Goal: Task Accomplishment & Management: Use online tool/utility

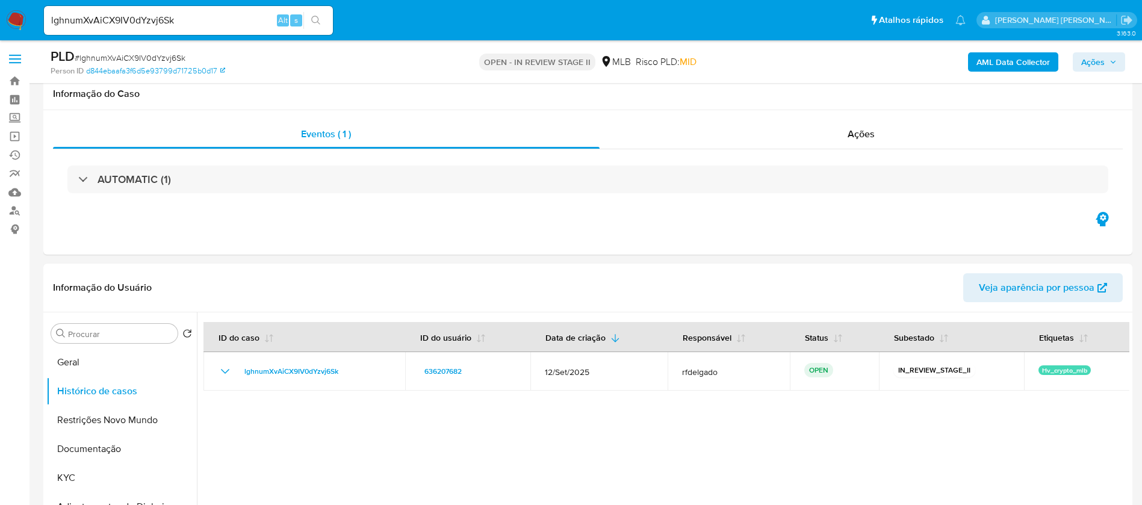
select select "10"
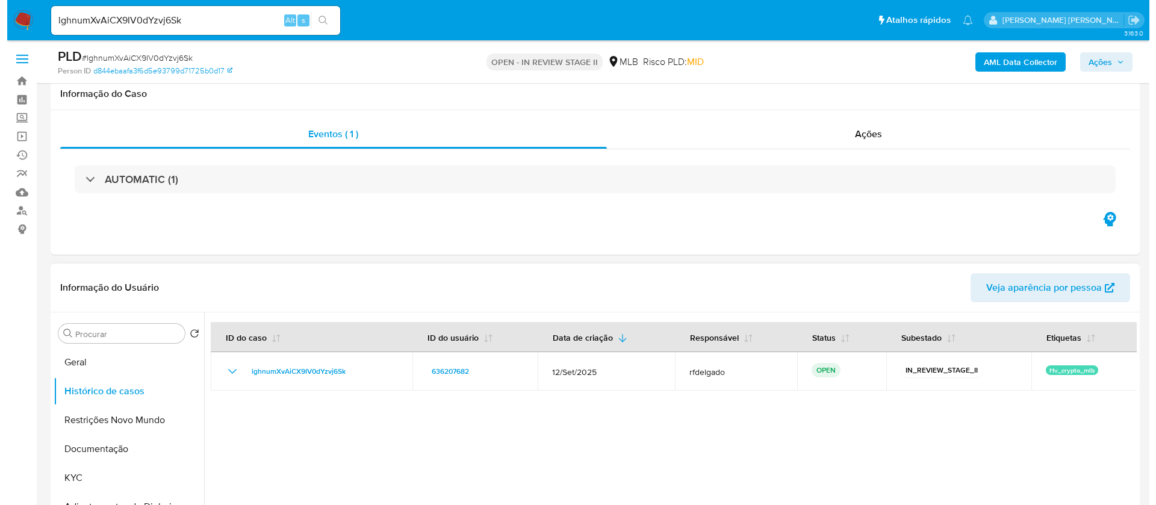
scroll to position [181, 0]
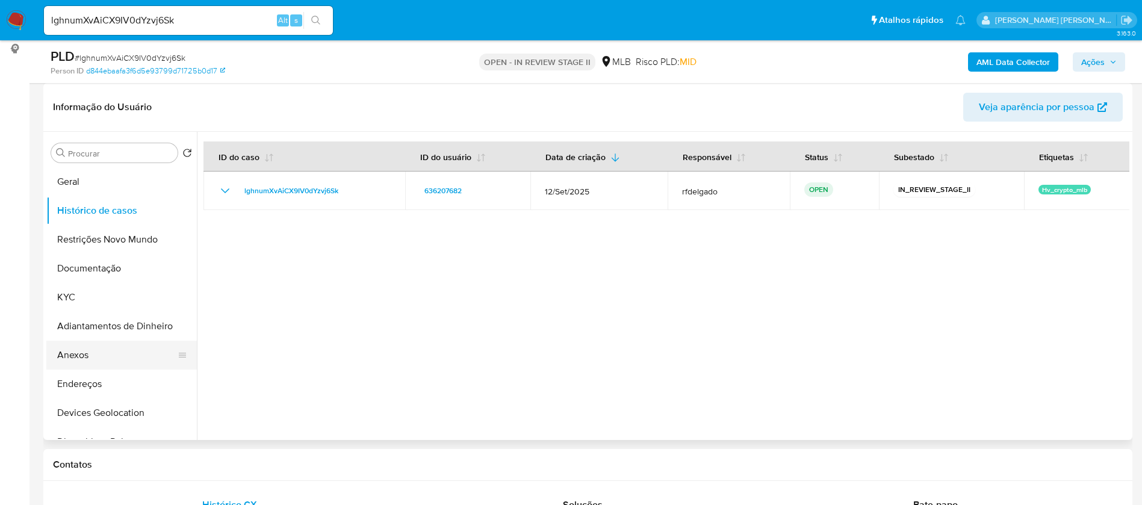
click at [86, 342] on button "Anexos" at bounding box center [116, 355] width 141 height 29
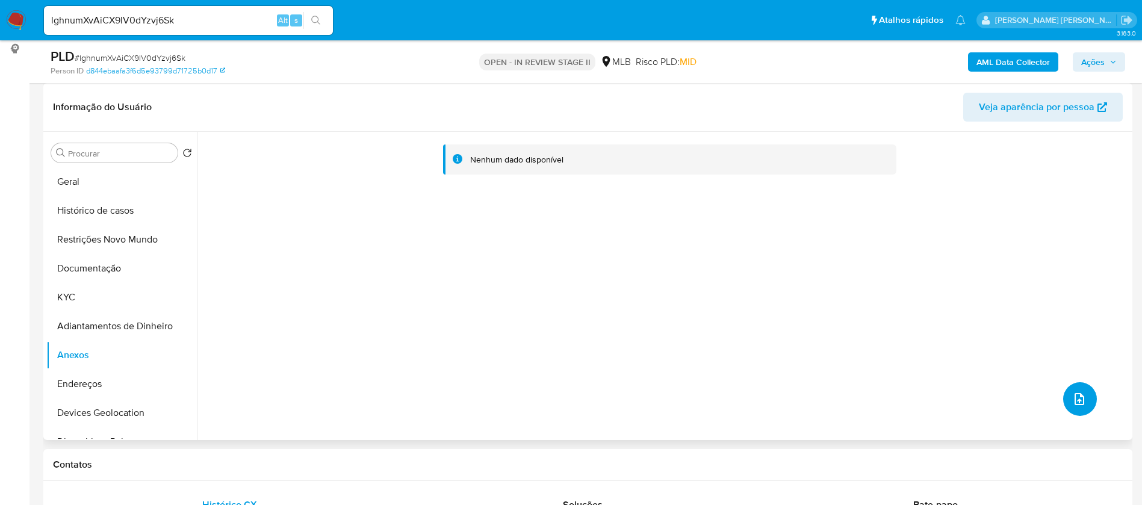
click at [1070, 386] on button "upload-file" at bounding box center [1080, 399] width 34 height 34
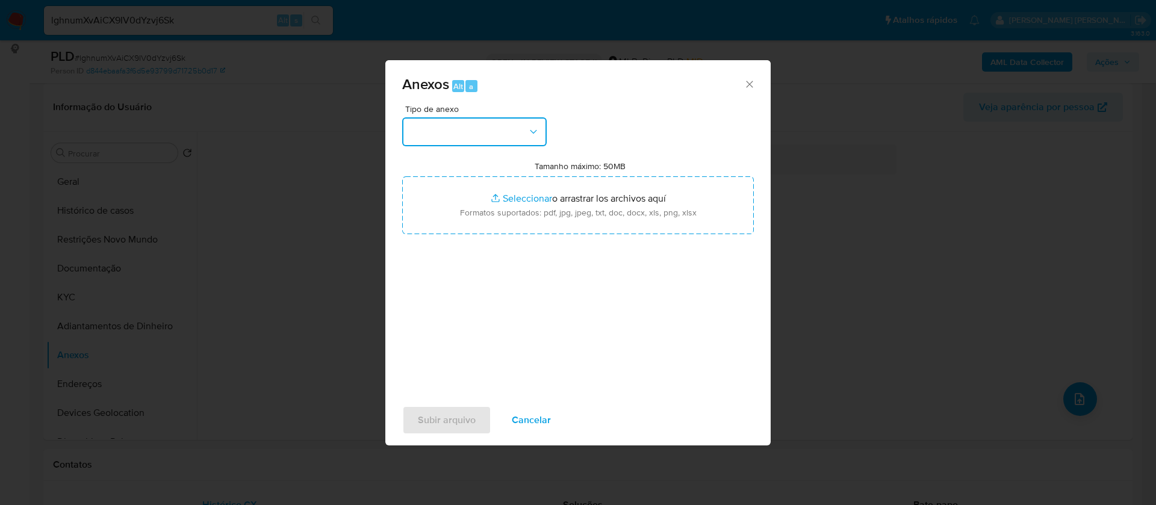
click at [521, 139] on button "button" at bounding box center [474, 131] width 144 height 29
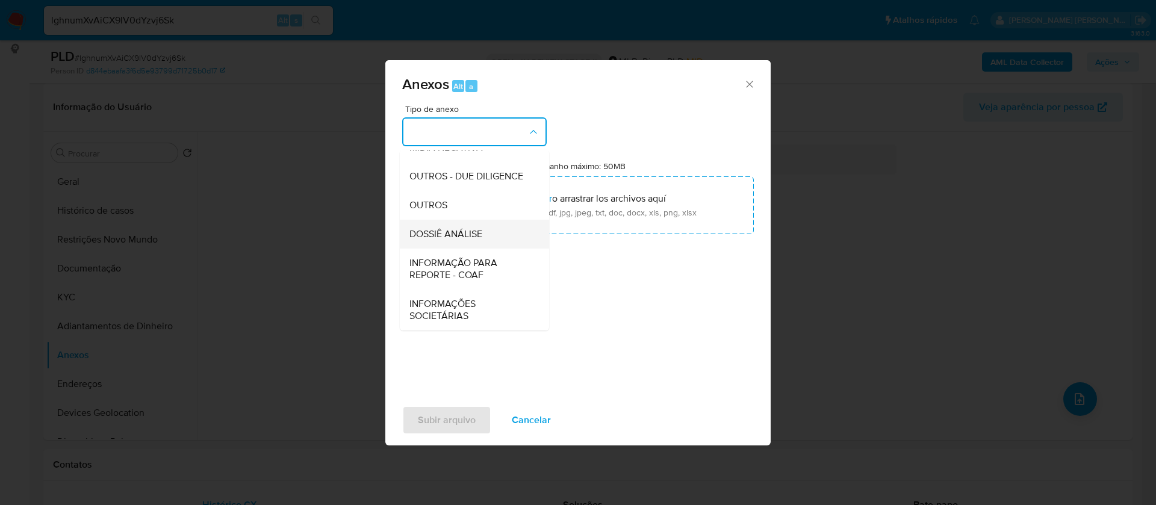
click at [487, 237] on div "DOSSIÊ ANÁLISE" at bounding box center [470, 234] width 123 height 29
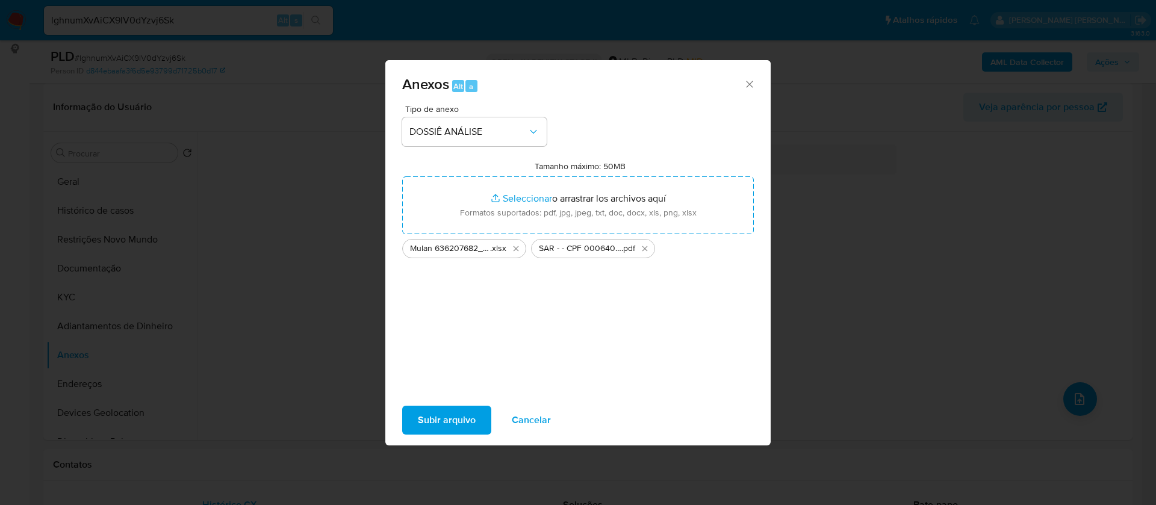
click at [431, 425] on span "Subir arquivo" at bounding box center [447, 420] width 58 height 26
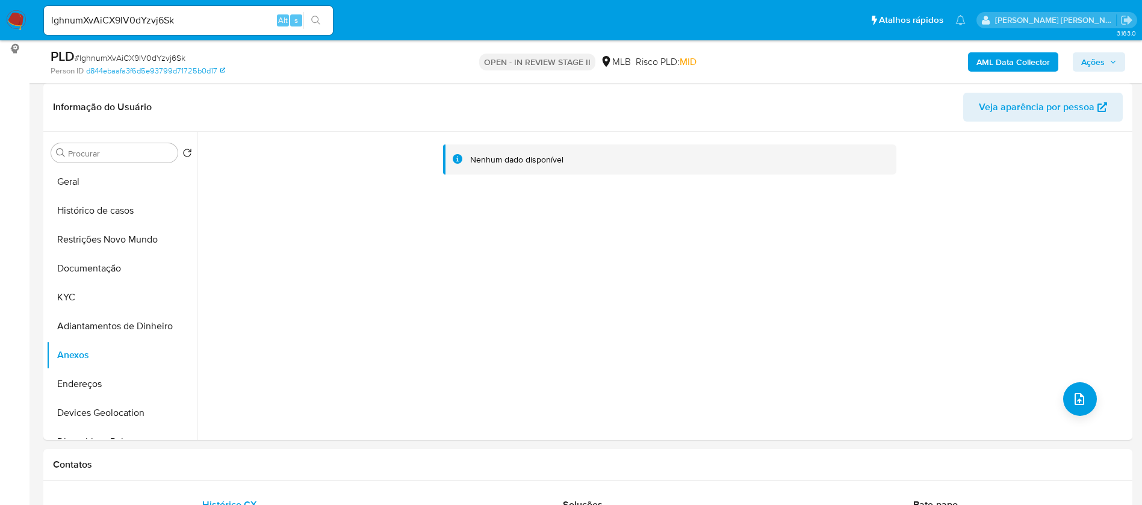
click at [1111, 57] on span "Ações" at bounding box center [1099, 62] width 36 height 17
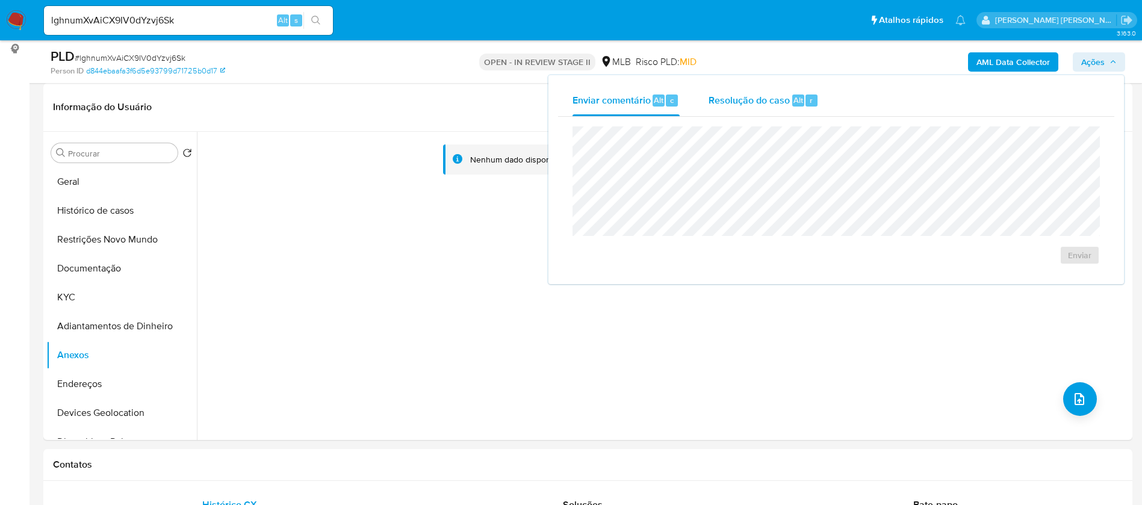
click at [778, 97] on span "Resolução do caso" at bounding box center [748, 100] width 81 height 14
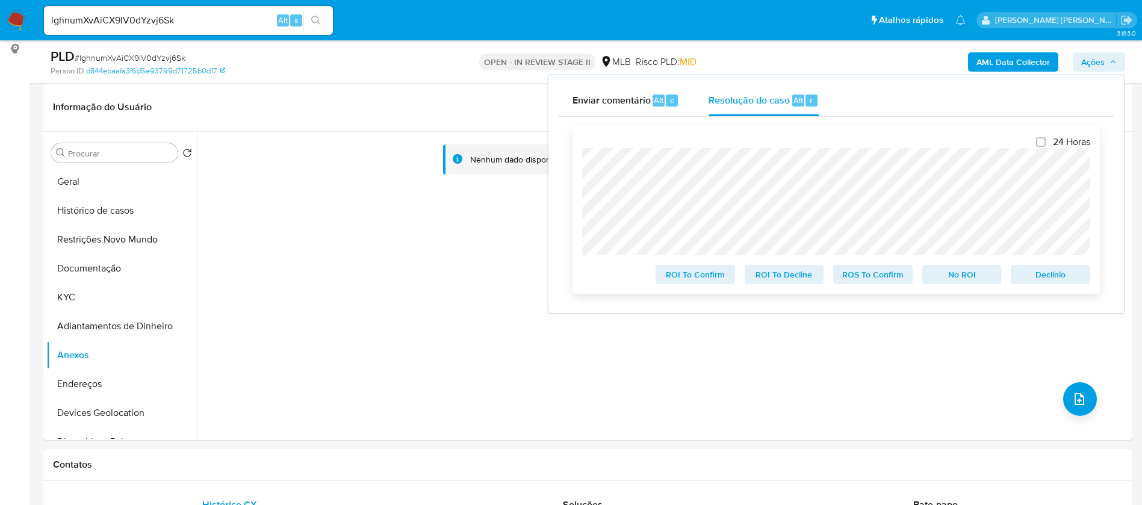
click at [974, 282] on span "No ROI" at bounding box center [962, 274] width 63 height 17
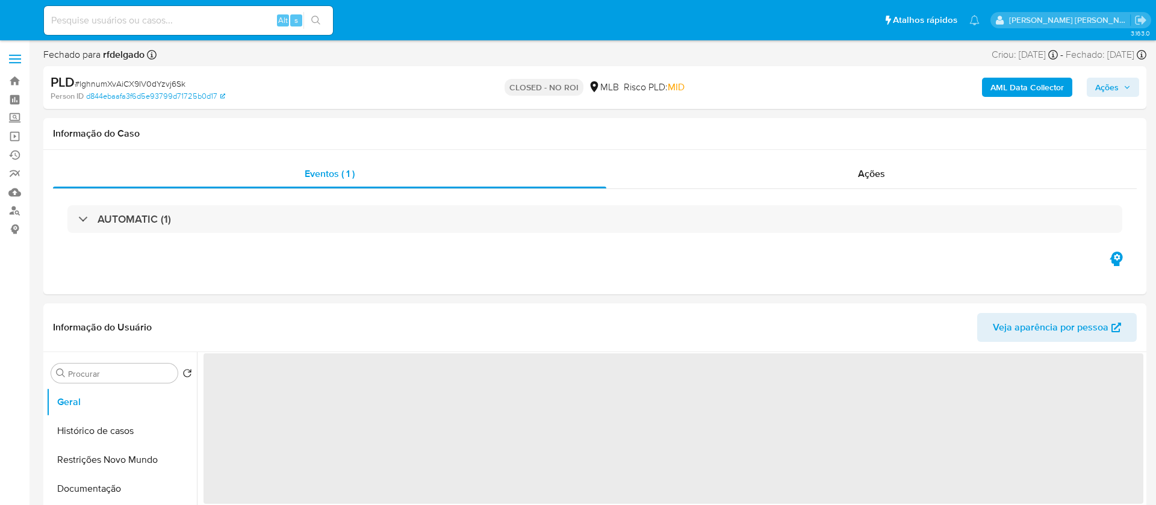
select select "10"
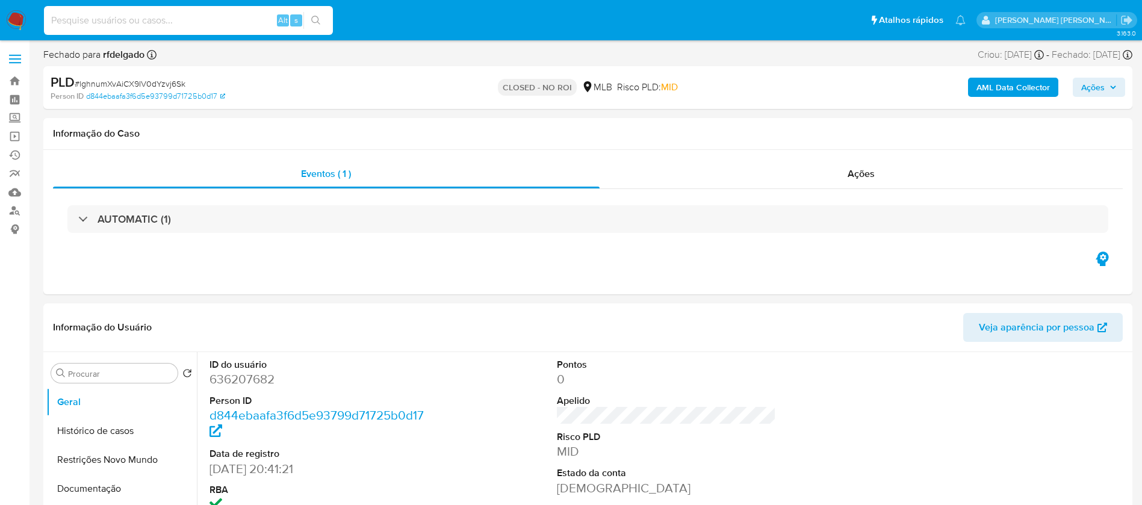
click at [182, 13] on input at bounding box center [188, 21] width 289 height 16
paste input "ImznWaBstQQwXU0bdxUWKGT0"
type input "ImznWaBstQQwXU0bdxUWKGT0"
click at [320, 16] on icon "search-icon" at bounding box center [316, 21] width 10 height 10
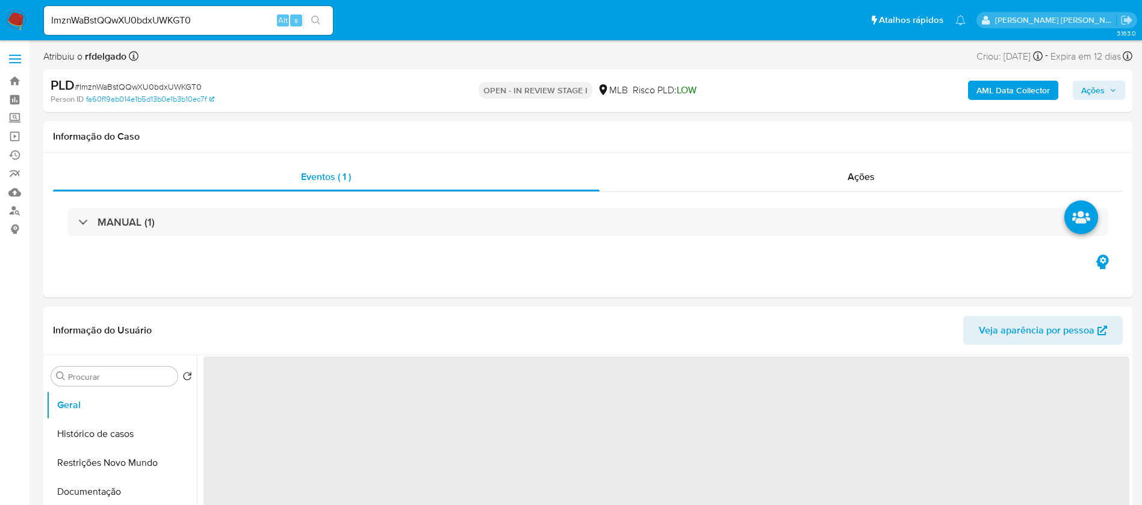
select select "10"
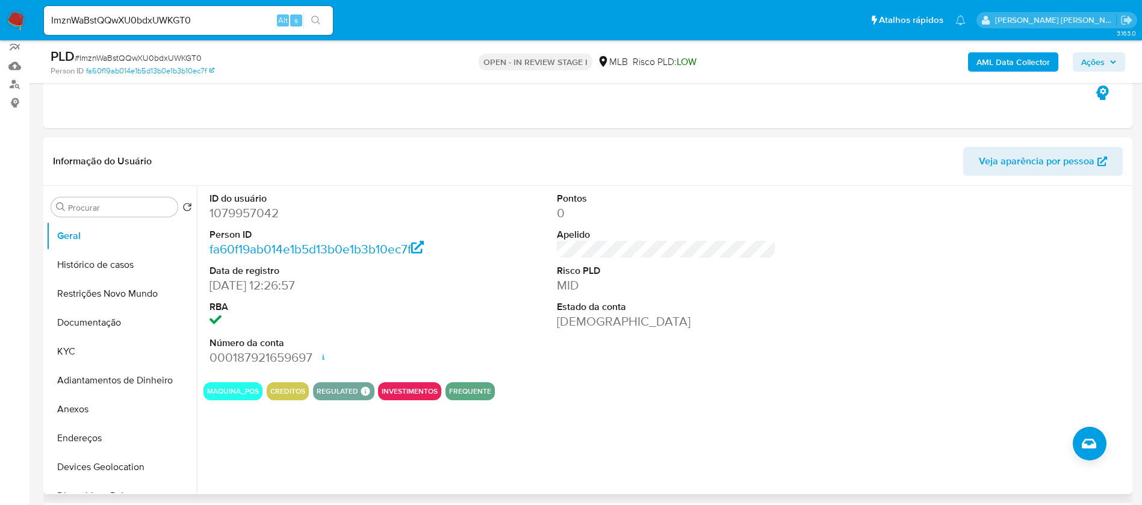
scroll to position [181, 0]
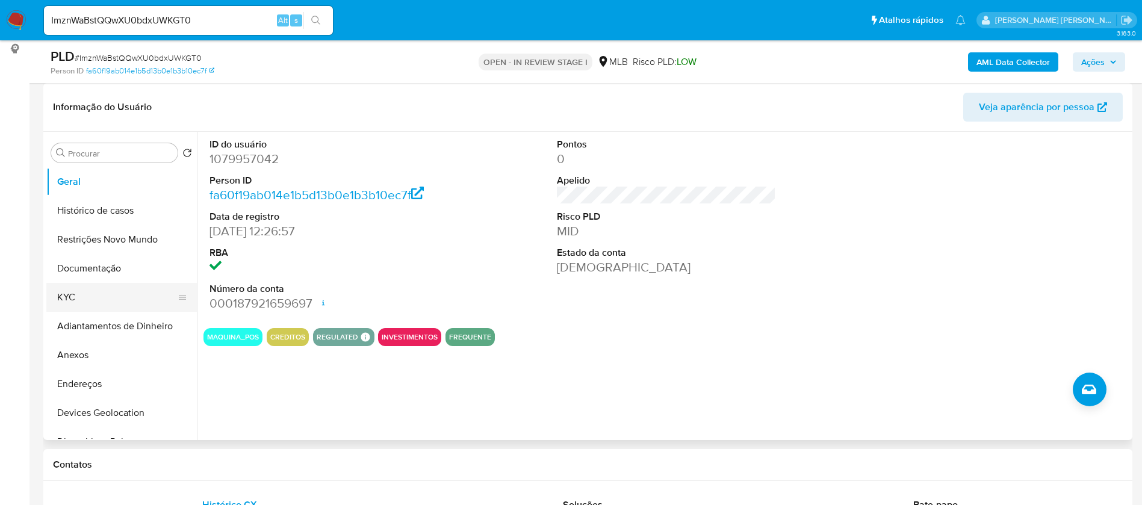
click at [61, 294] on button "KYC" at bounding box center [116, 297] width 141 height 29
